Goal: Information Seeking & Learning: Find specific fact

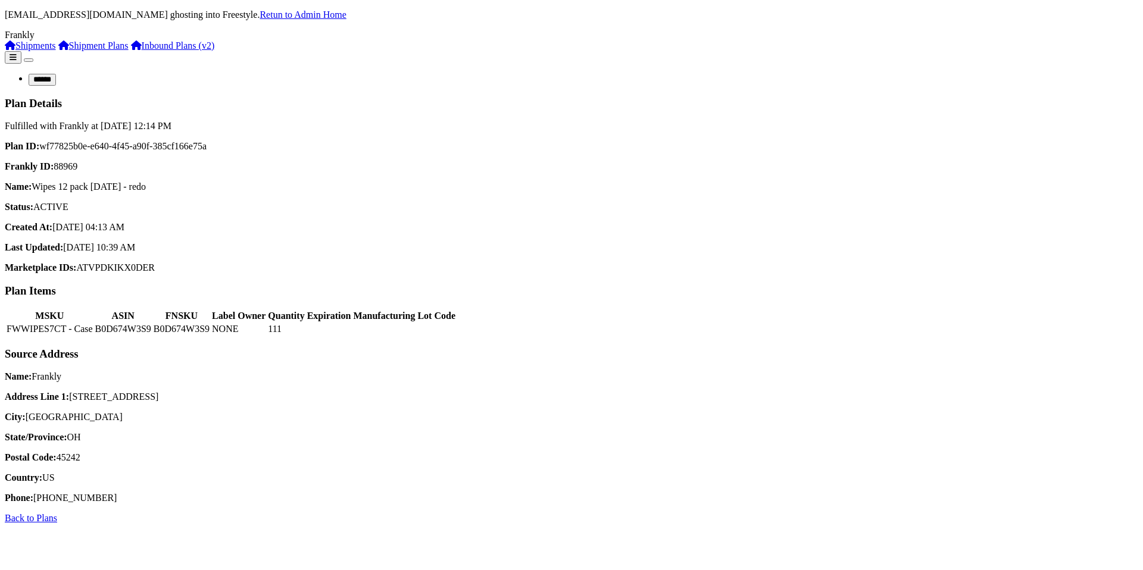
drag, startPoint x: 202, startPoint y: 171, endPoint x: 342, endPoint y: 170, distance: 140.5
click at [343, 182] on p "Name: Wipes 12 pack July 21 - redo" at bounding box center [572, 187] width 1134 height 11
copy p "Wipes 12 pack [DATE] - redo"
click at [93, 335] on td "FWWIPES7CT - Case" at bounding box center [50, 329] width 88 height 12
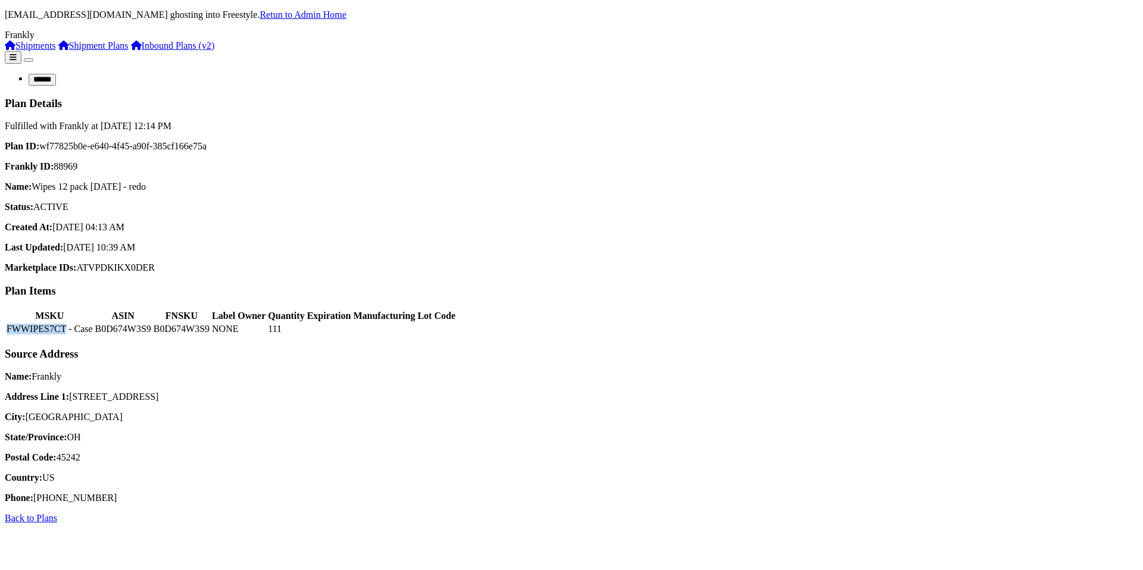
copy td "FWWIPES7CT"
click at [451, 161] on p "Frankly ID: 88969" at bounding box center [572, 166] width 1134 height 11
click at [641, 166] on div "Plan ID: wf77825b0e-e640-4f45-a90f-385cf166e75a Frankly ID: 88969 Name: Wipes 1…" at bounding box center [572, 207] width 1134 height 132
click at [335, 141] on p "Plan ID: wf77825b0e-e640-4f45-a90f-385cf166e75a" at bounding box center [572, 146] width 1134 height 11
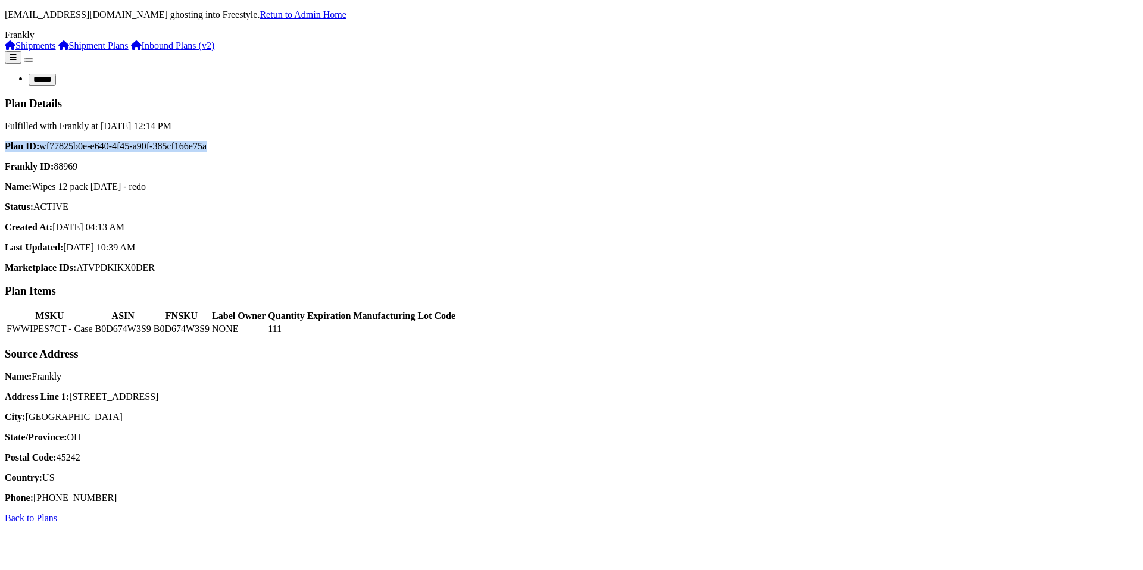
click at [335, 141] on p "Plan ID: wf77825b0e-e640-4f45-a90f-385cf166e75a" at bounding box center [572, 146] width 1134 height 11
click at [402, 141] on div "Plan ID: wf77825b0e-e640-4f45-a90f-385cf166e75a Frankly ID: 88969 Name: Wipes 1…" at bounding box center [572, 207] width 1134 height 132
drag, startPoint x: 409, startPoint y: 135, endPoint x: 319, endPoint y: 135, distance: 90.5
click at [319, 141] on div "Plan ID: wf77825b0e-e640-4f45-a90f-385cf166e75a Frankly ID: 88969 Name: Wipes 1…" at bounding box center [572, 207] width 1134 height 132
click at [244, 141] on div "Plan ID: wf77825b0e-e640-4f45-a90f-385cf166e75a Frankly ID: 88969 Name: Wipes 1…" at bounding box center [572, 207] width 1134 height 132
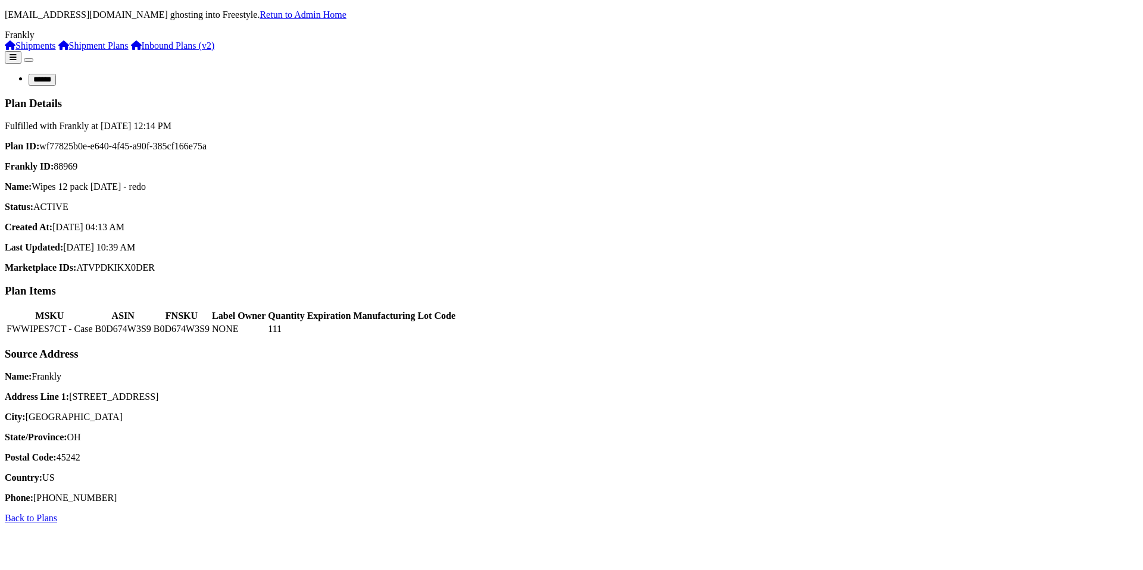
drag, startPoint x: 209, startPoint y: 127, endPoint x: 401, endPoint y: 127, distance: 192.3
click at [401, 141] on p "Plan ID: wf77825b0e-e640-4f45-a90f-385cf166e75a" at bounding box center [572, 146] width 1134 height 11
copy p "wf77825b0e-e640-4f45-a90f-385cf166e75a"
click at [691, 15] on body "mendel@codebludev.com ghosting into Freestyle. Retun to Admin Home Frankly Ship…" at bounding box center [572, 267] width 1134 height 514
click at [691, 14] on p "mendel@codebludev.com ghosting into Freestyle. Retun to Admin Home" at bounding box center [572, 15] width 1134 height 11
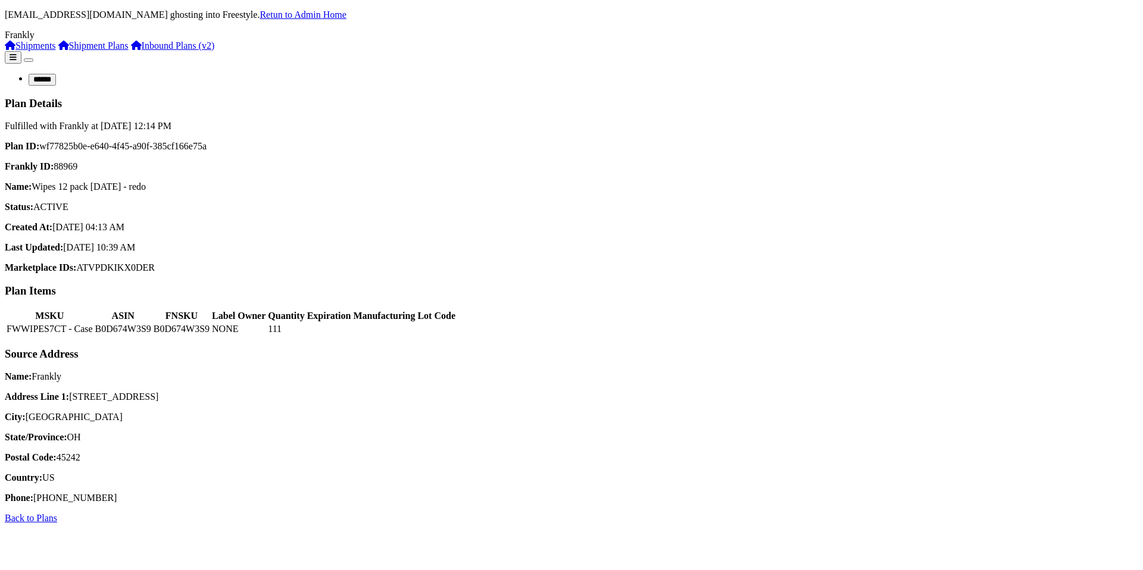
click at [346, 10] on link "Retun to Admin Home" at bounding box center [303, 15] width 86 height 10
click at [266, 335] on td "NONE" at bounding box center [238, 329] width 55 height 12
click at [305, 335] on td "111" at bounding box center [286, 329] width 38 height 12
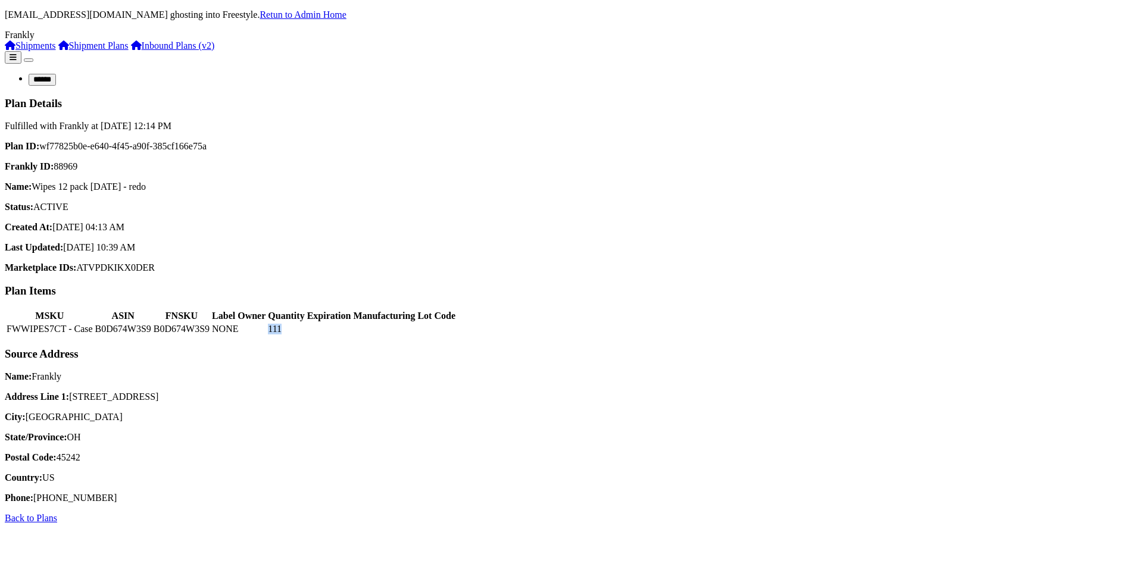
copy tr "111"
